Goal: Task Accomplishment & Management: Manage account settings

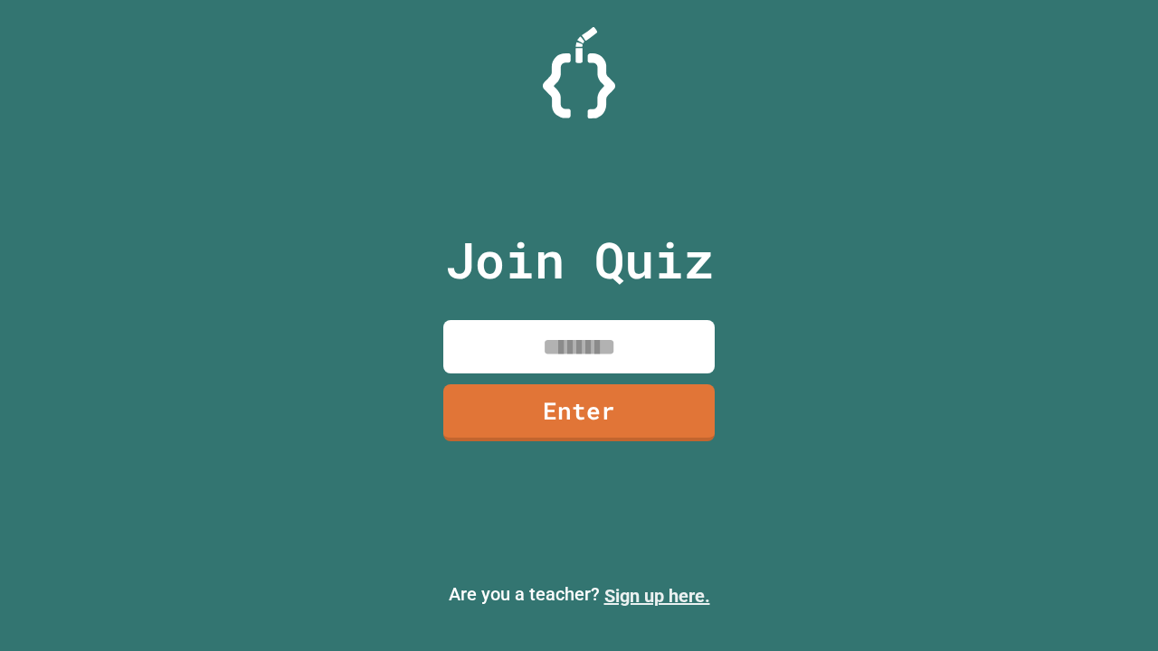
click at [657, 596] on link "Sign up here." at bounding box center [657, 596] width 106 height 22
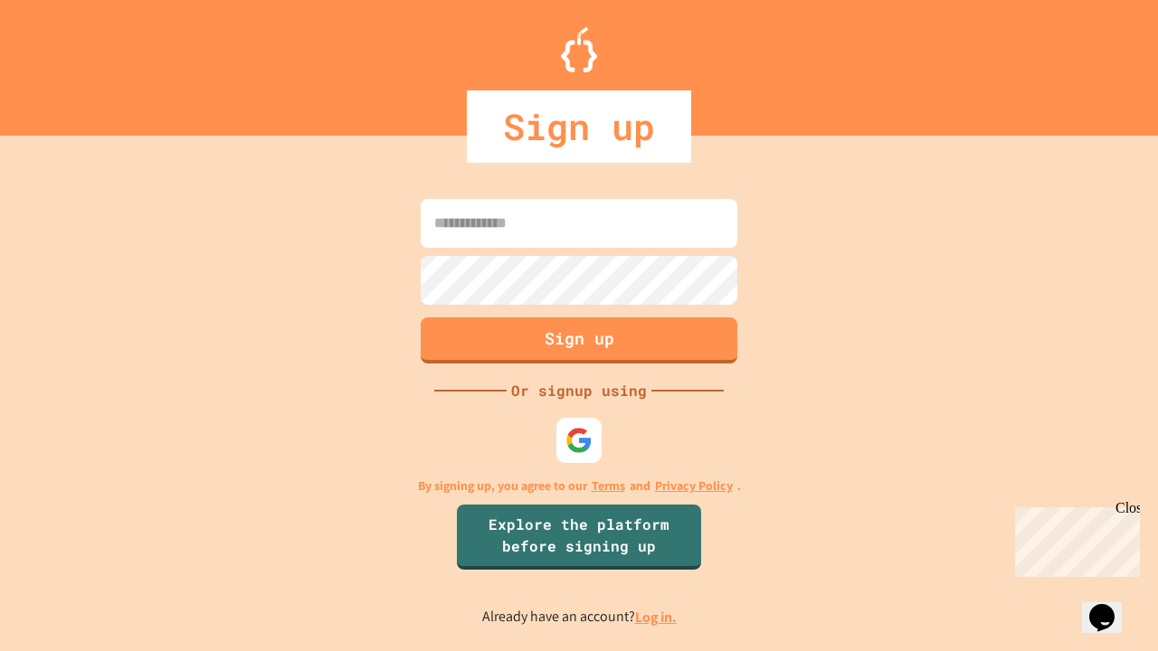
click at [657, 617] on link "Log in." at bounding box center [656, 617] width 42 height 19
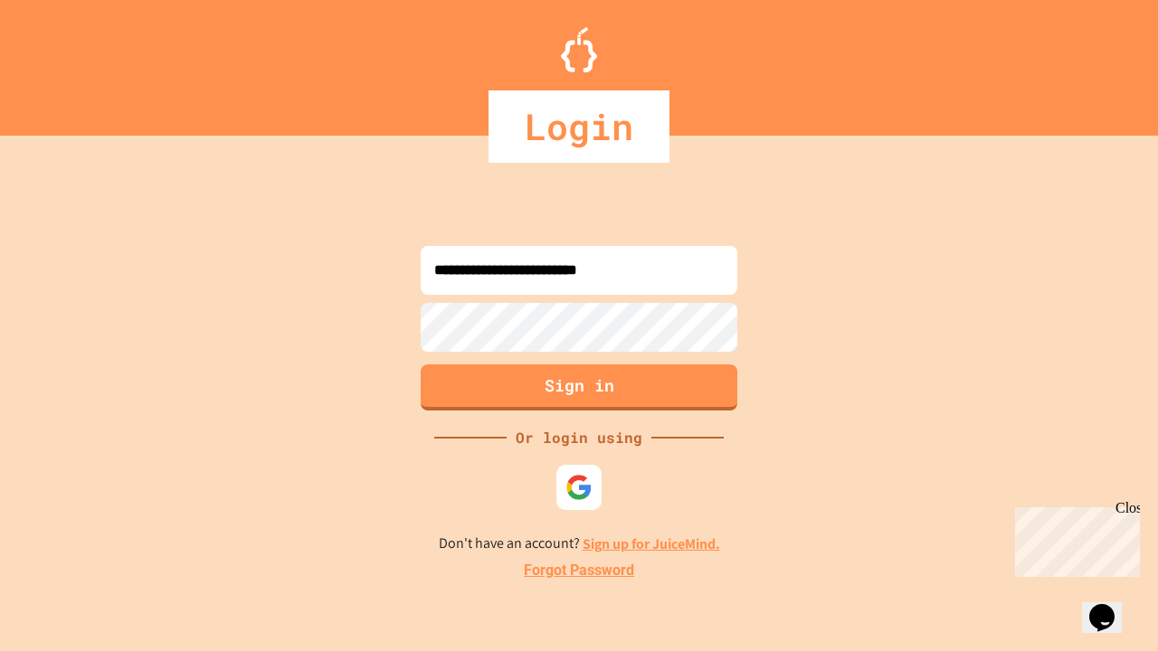
type input "**********"
